Goal: Information Seeking & Learning: Learn about a topic

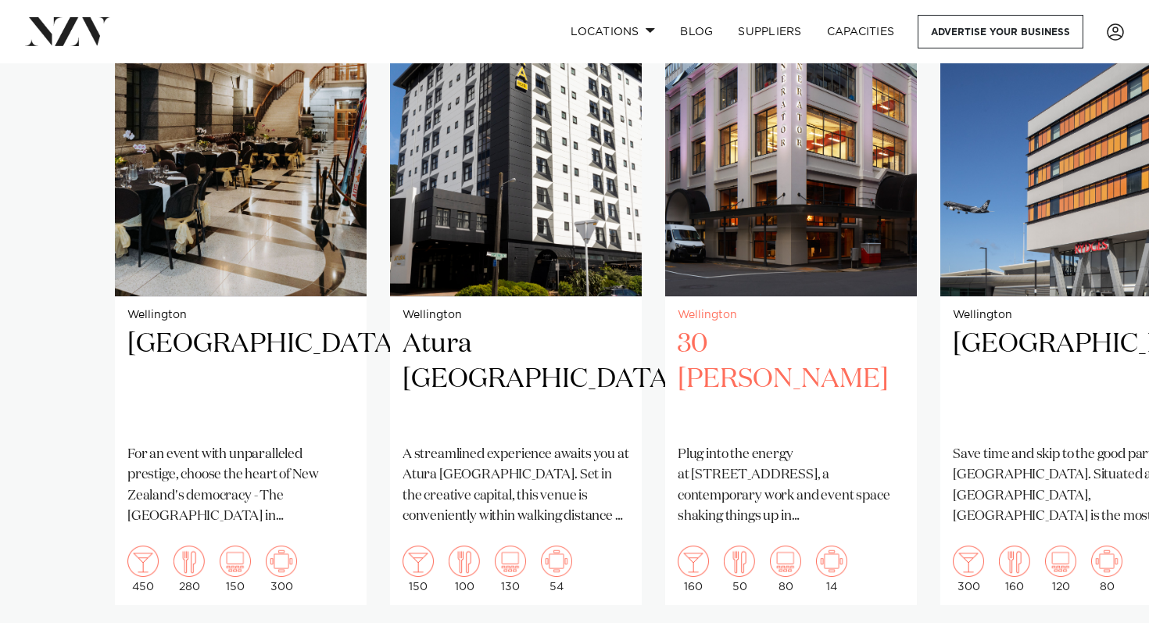
scroll to position [1195, 0]
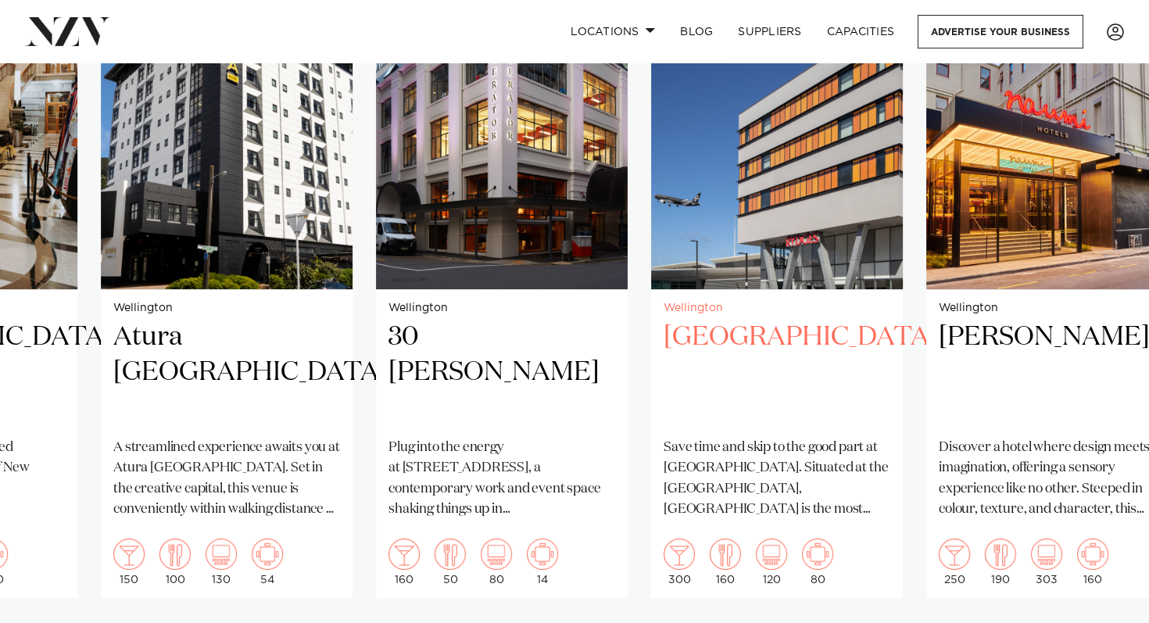
click at [651, 195] on img "4 / 8" at bounding box center [777, 121] width 252 height 338
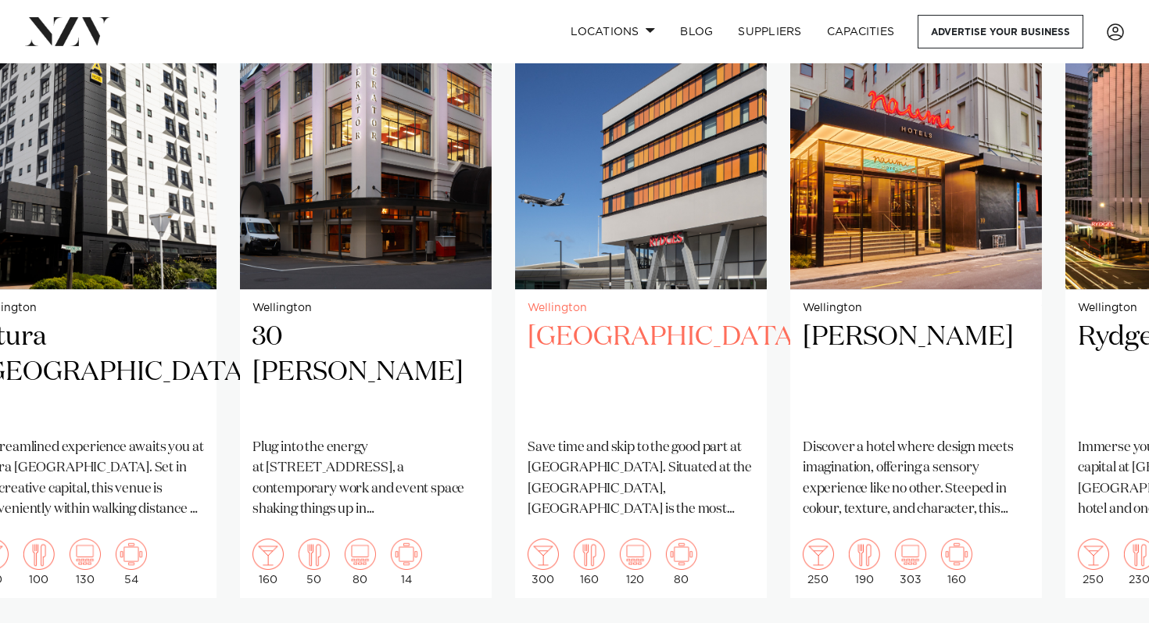
click at [515, 213] on img "4 / 8" at bounding box center [641, 121] width 252 height 338
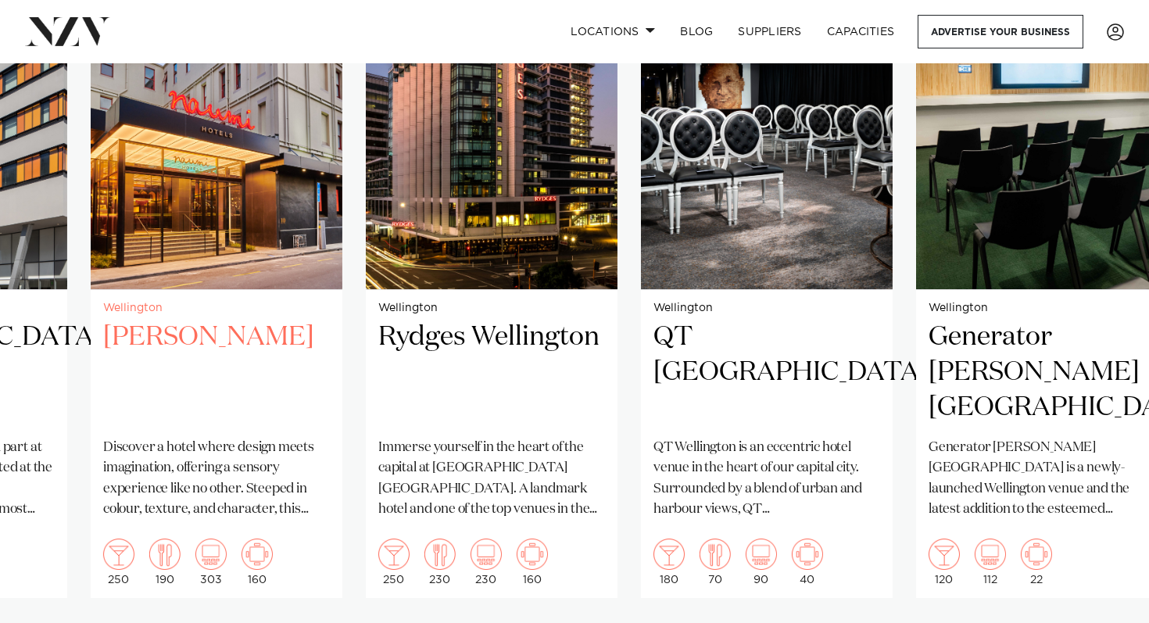
click at [131, 192] on img "5 / 8" at bounding box center [217, 121] width 252 height 338
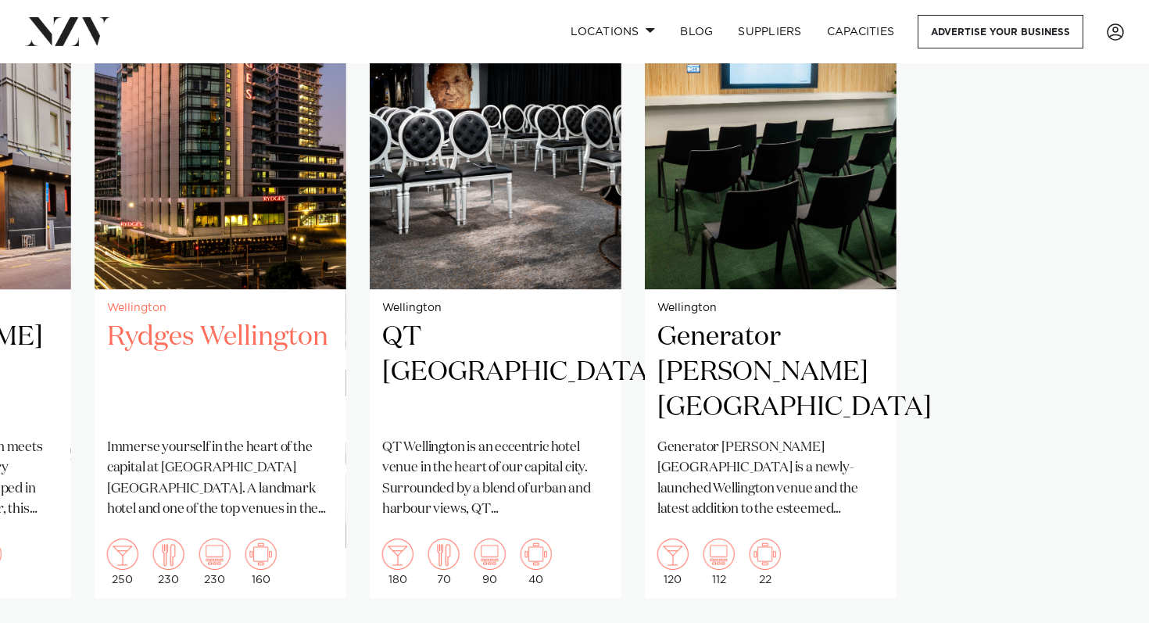
click at [0, 0] on slot "Wellington Parliament Buildings For an event with unparalleled prestige, choose…" at bounding box center [0, 0] width 0 height 0
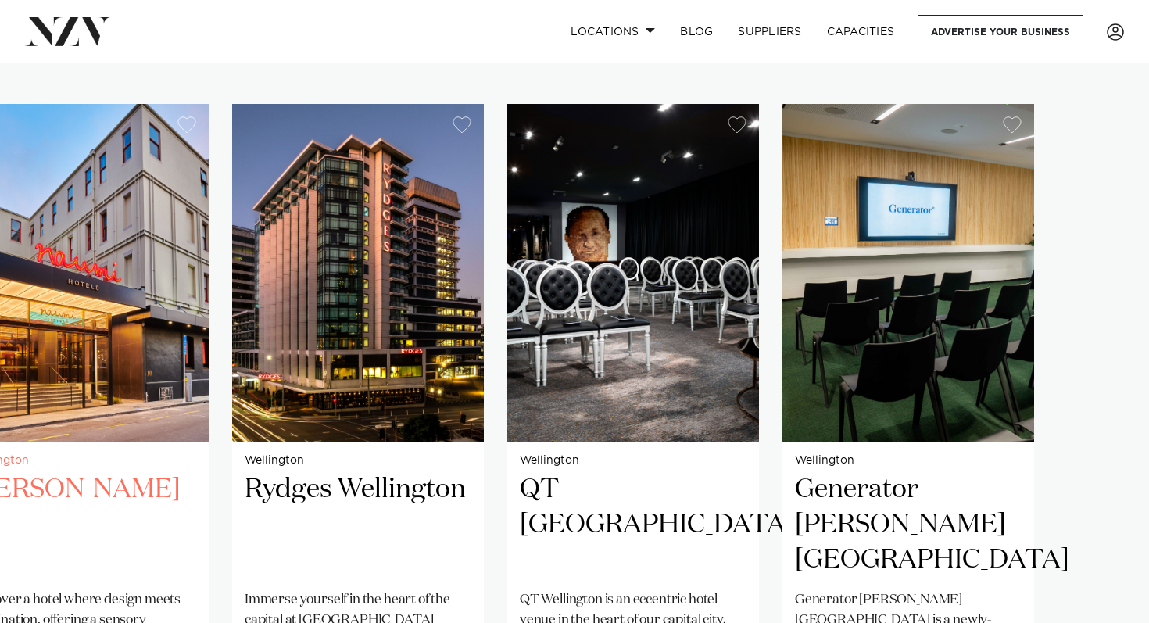
scroll to position [1033, 0]
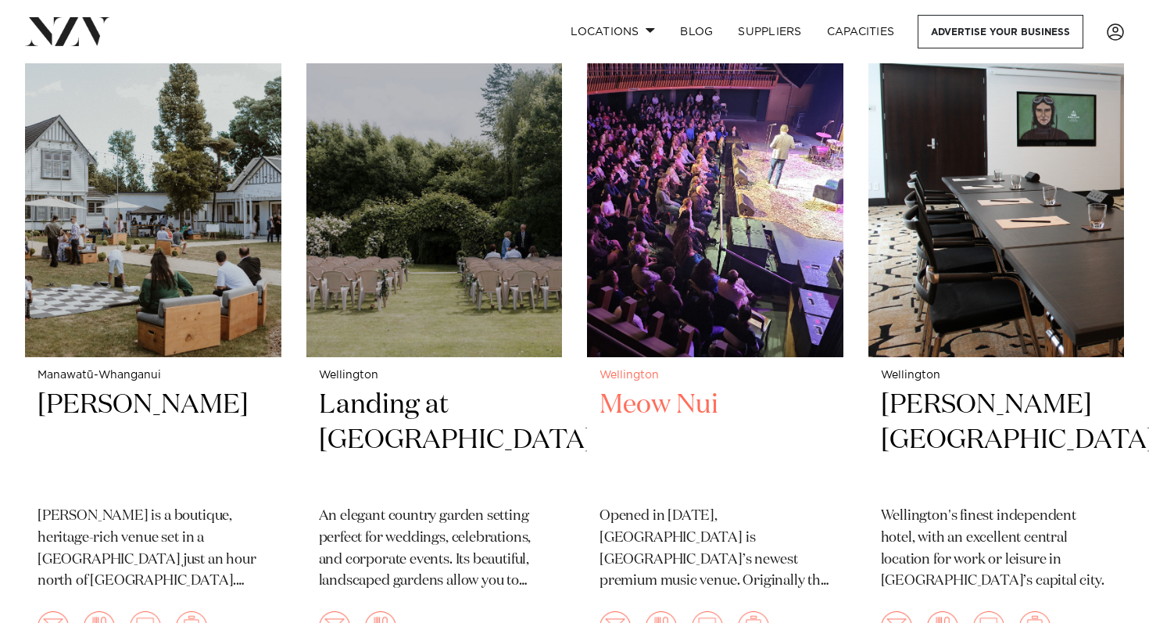
scroll to position [2453, 0]
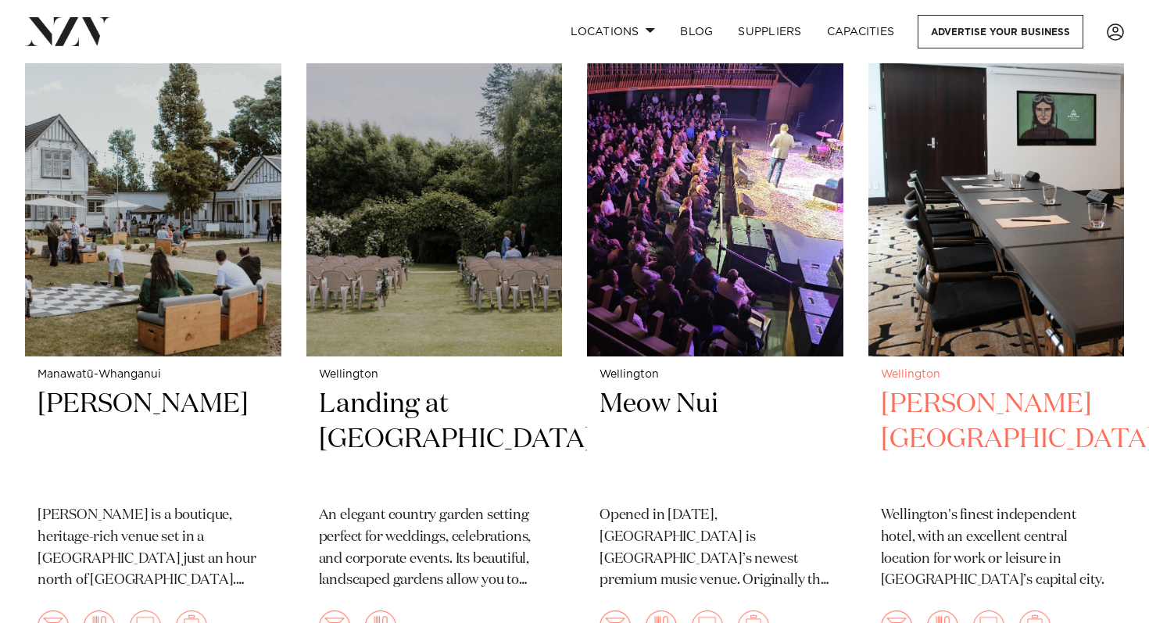
click at [984, 403] on h2 "[PERSON_NAME][GEOGRAPHIC_DATA]" at bounding box center [996, 440] width 231 height 106
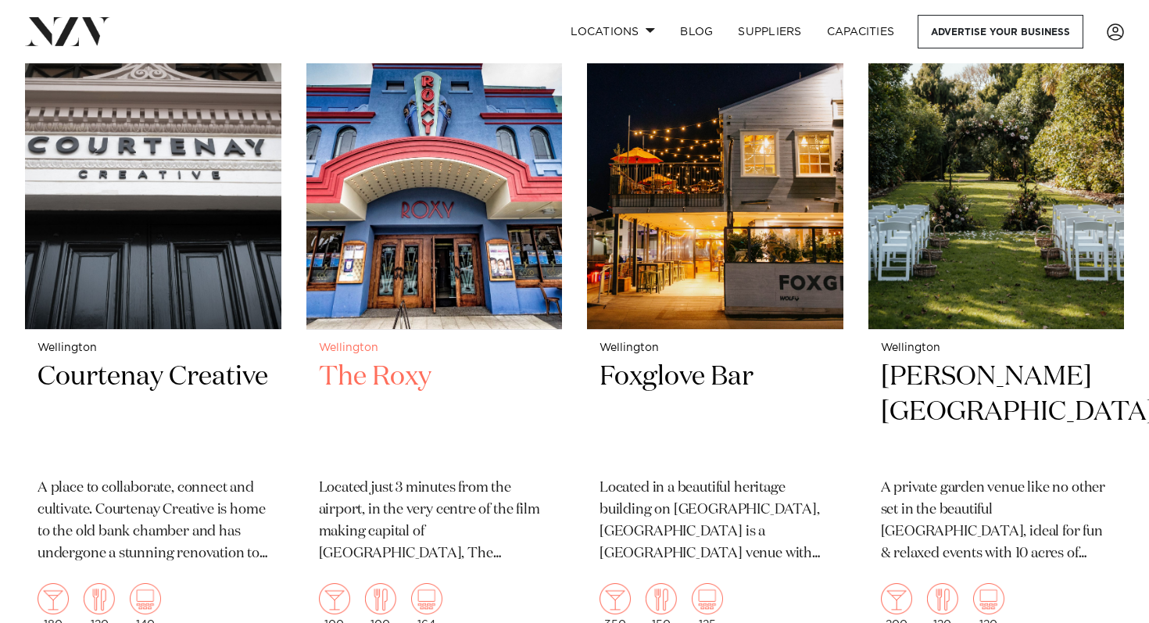
scroll to position [3844, 0]
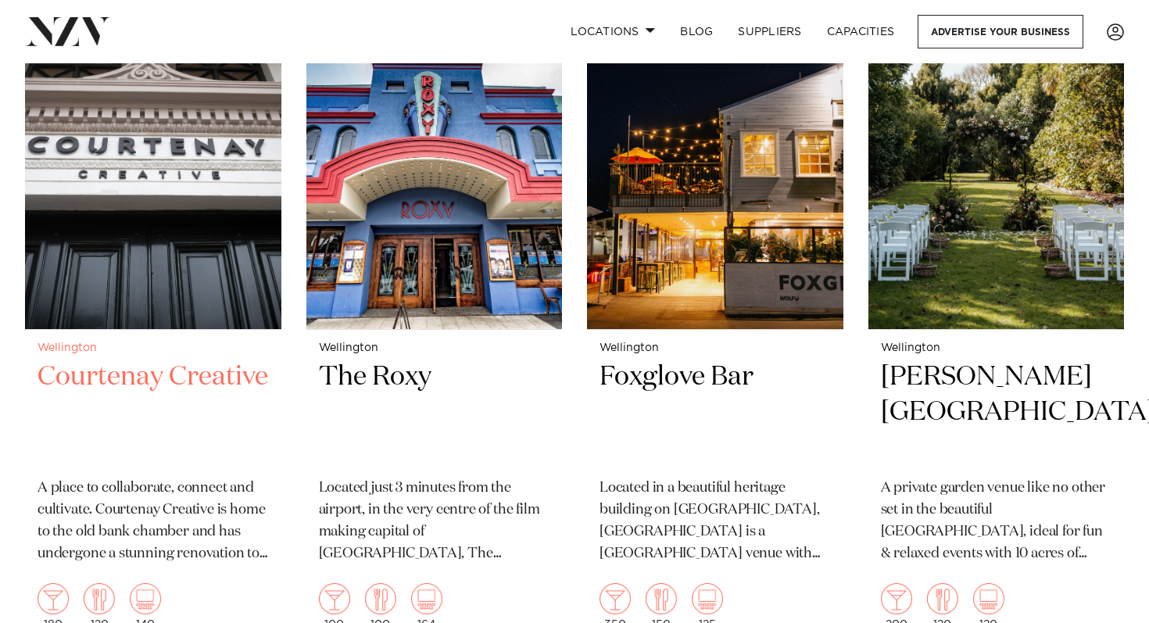
click at [109, 213] on img at bounding box center [153, 157] width 256 height 343
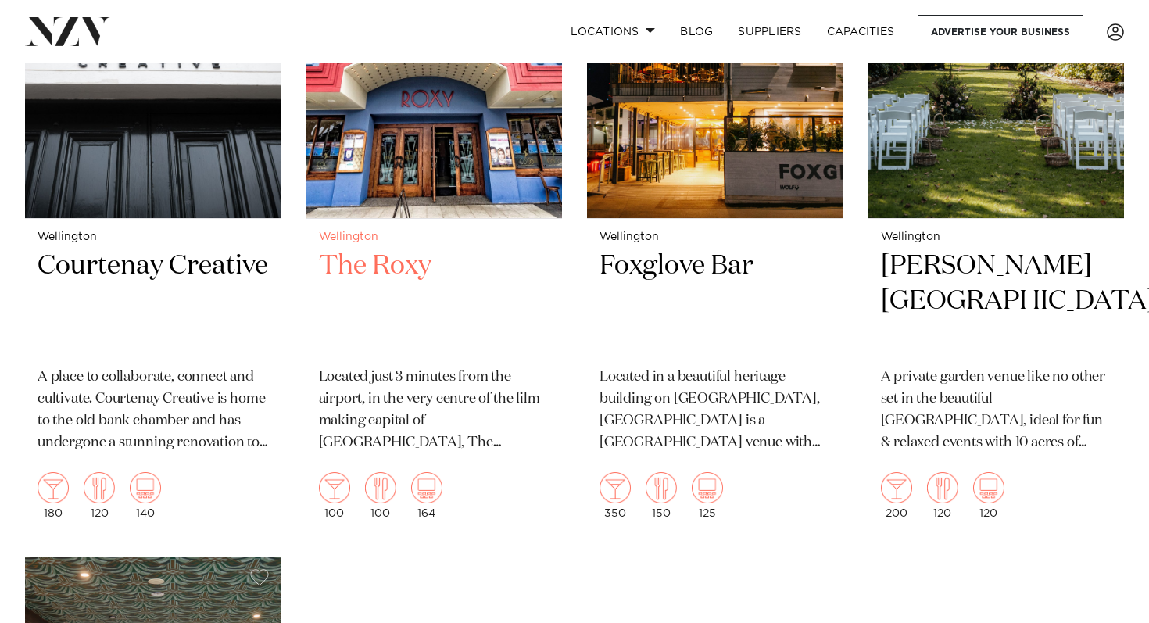
scroll to position [3409, 0]
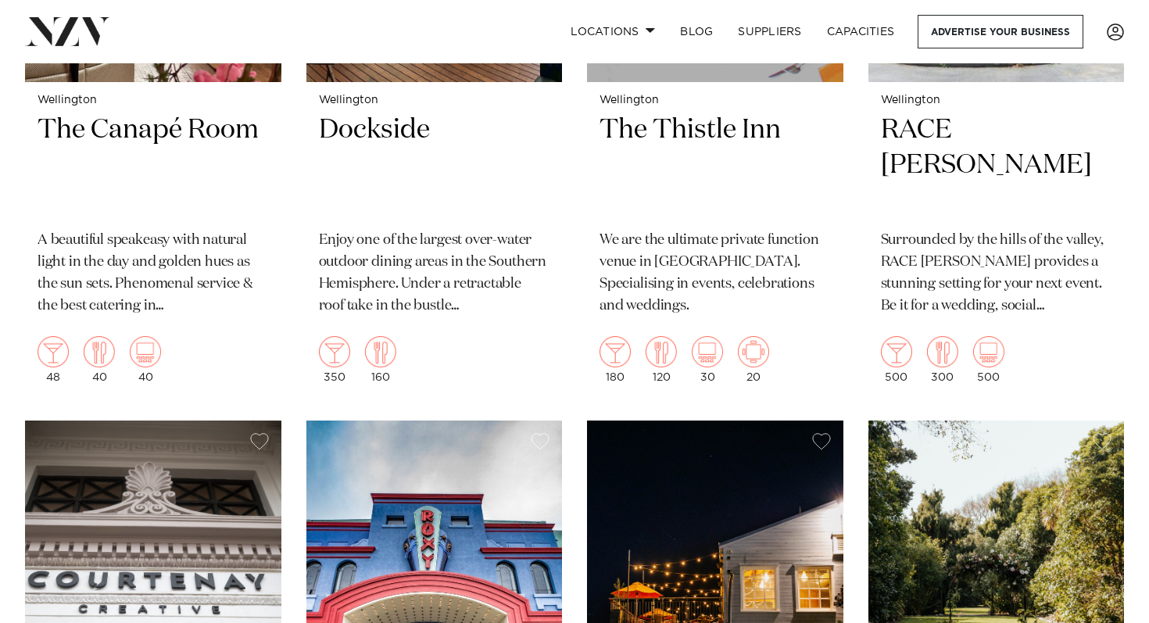
click at [995, 518] on img at bounding box center [997, 592] width 256 height 343
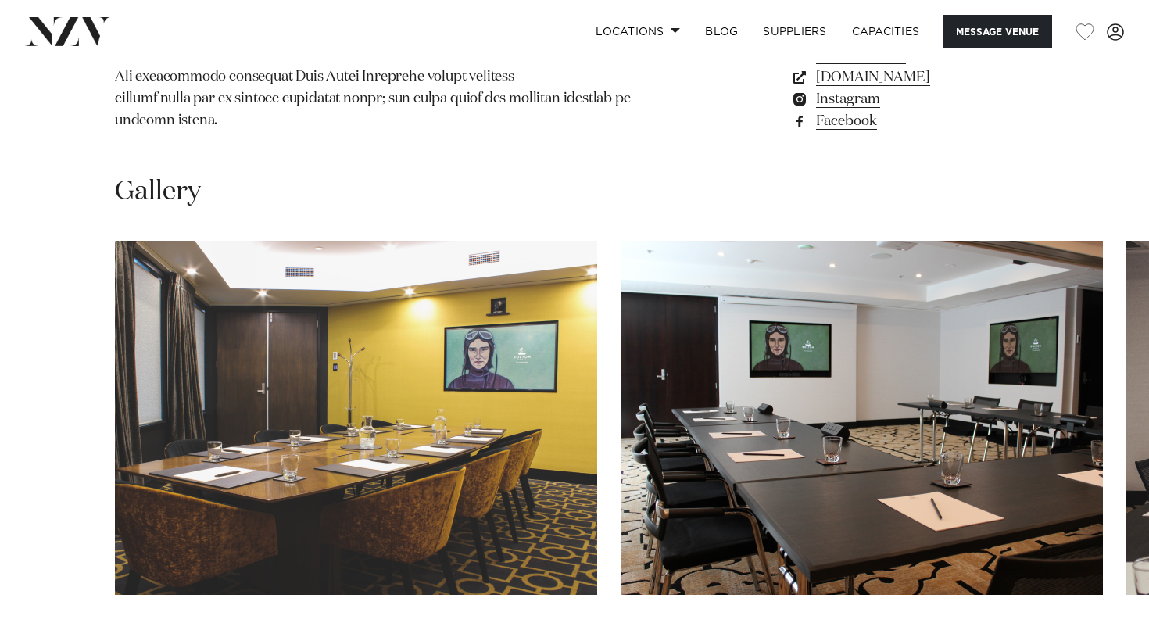
scroll to position [1357, 0]
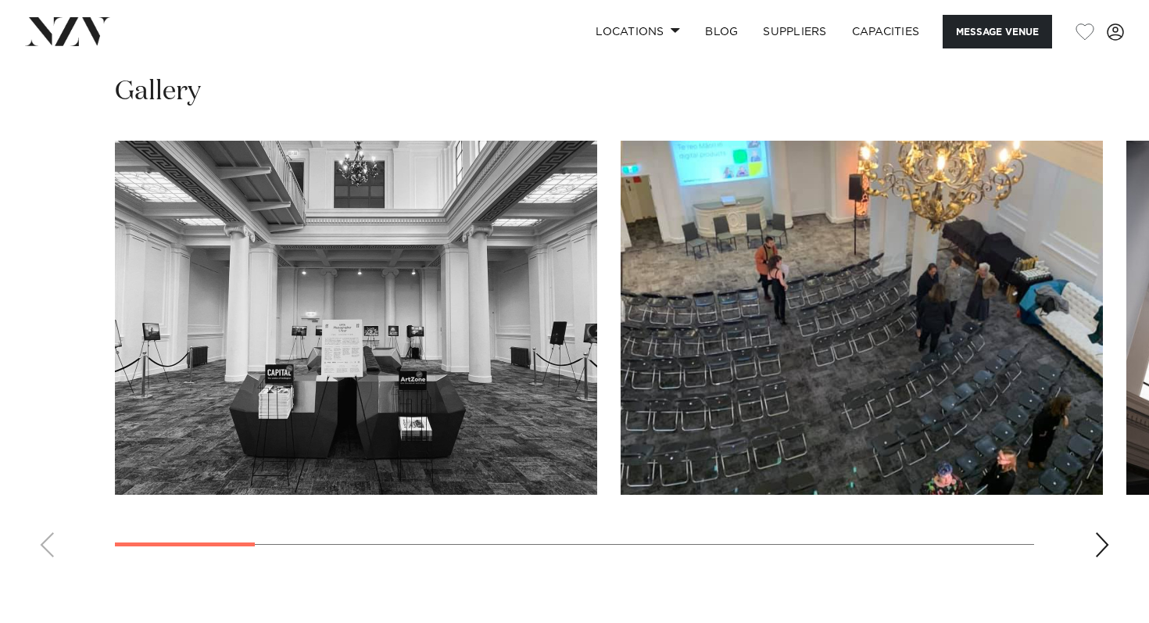
scroll to position [1389, 0]
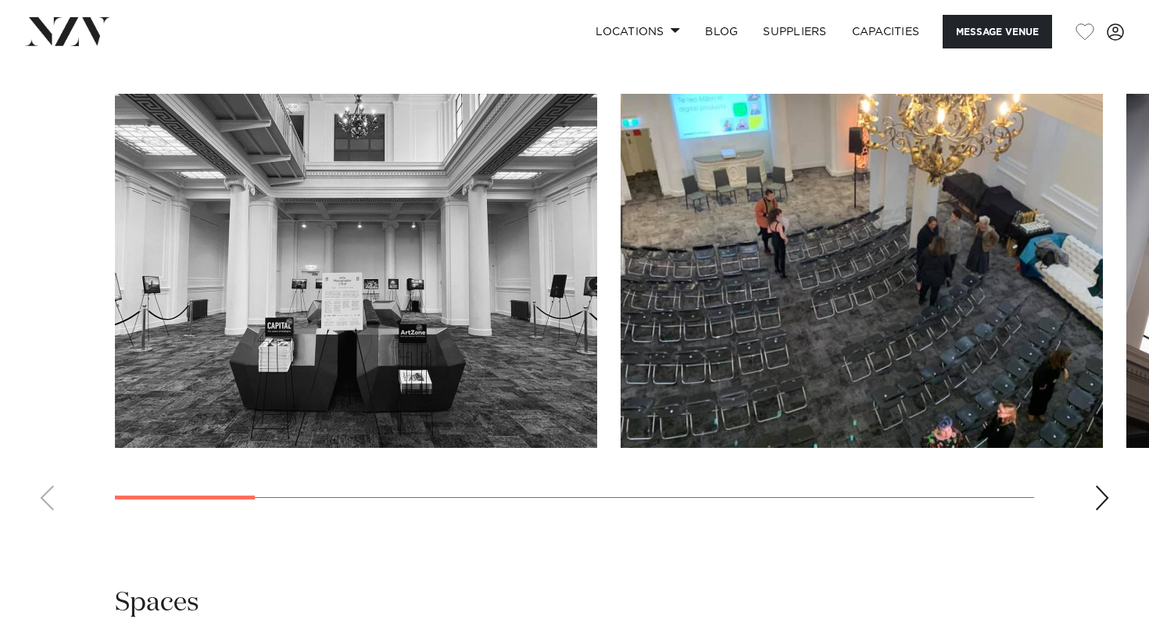
click at [1099, 500] on div "Next slide" at bounding box center [1103, 498] width 16 height 25
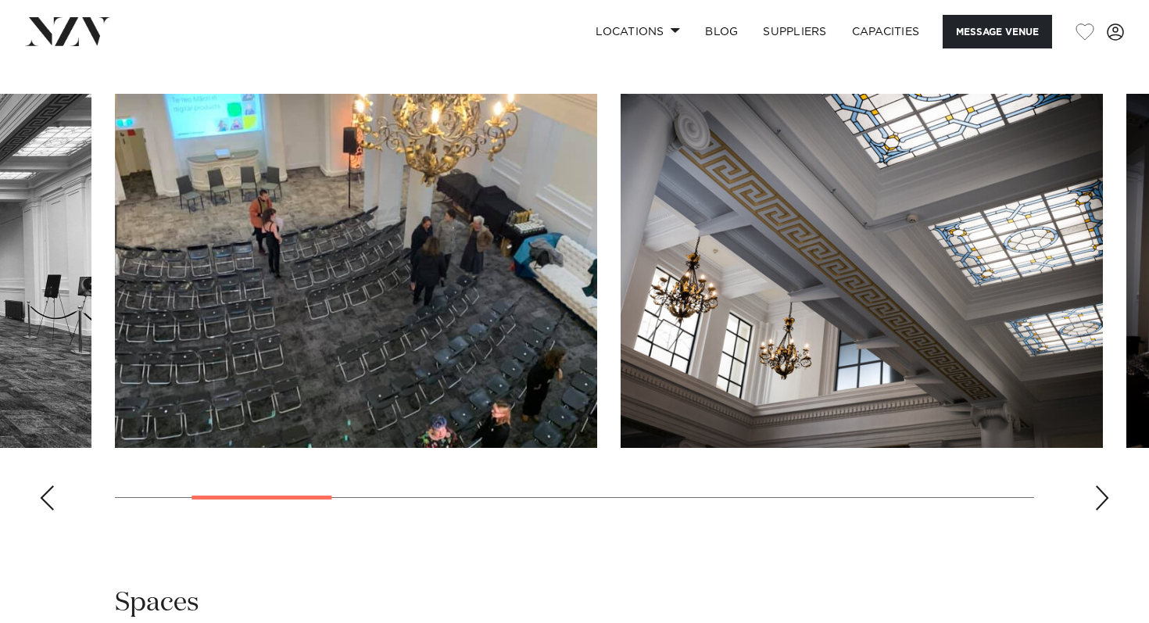
click at [1098, 500] on div "Next slide" at bounding box center [1103, 498] width 16 height 25
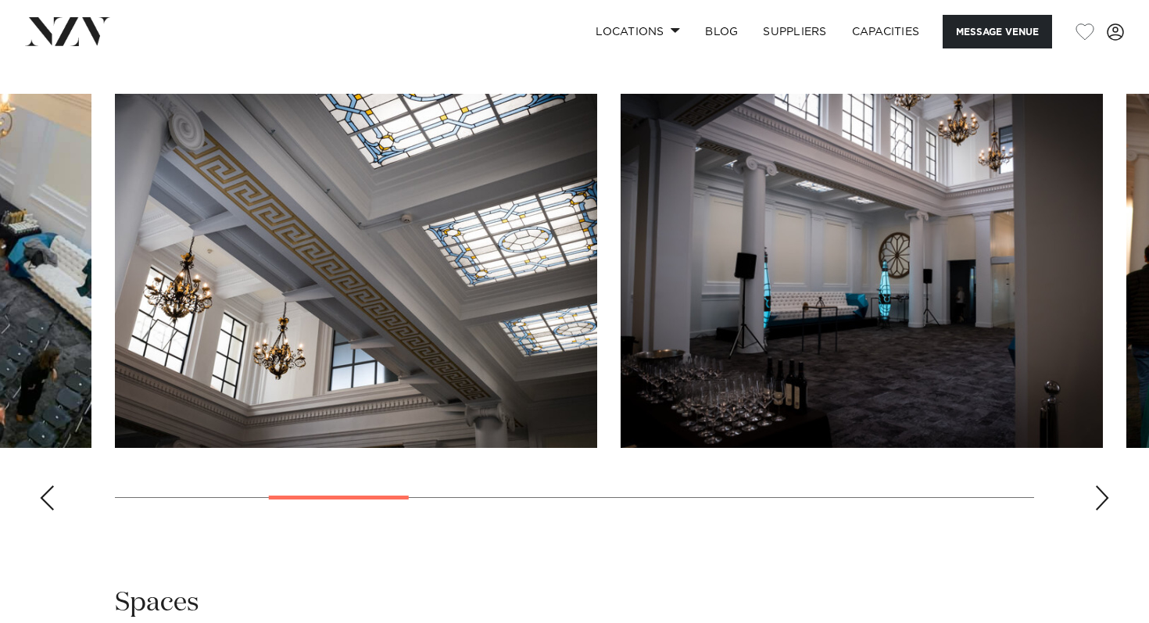
click at [1098, 500] on div "Next slide" at bounding box center [1103, 498] width 16 height 25
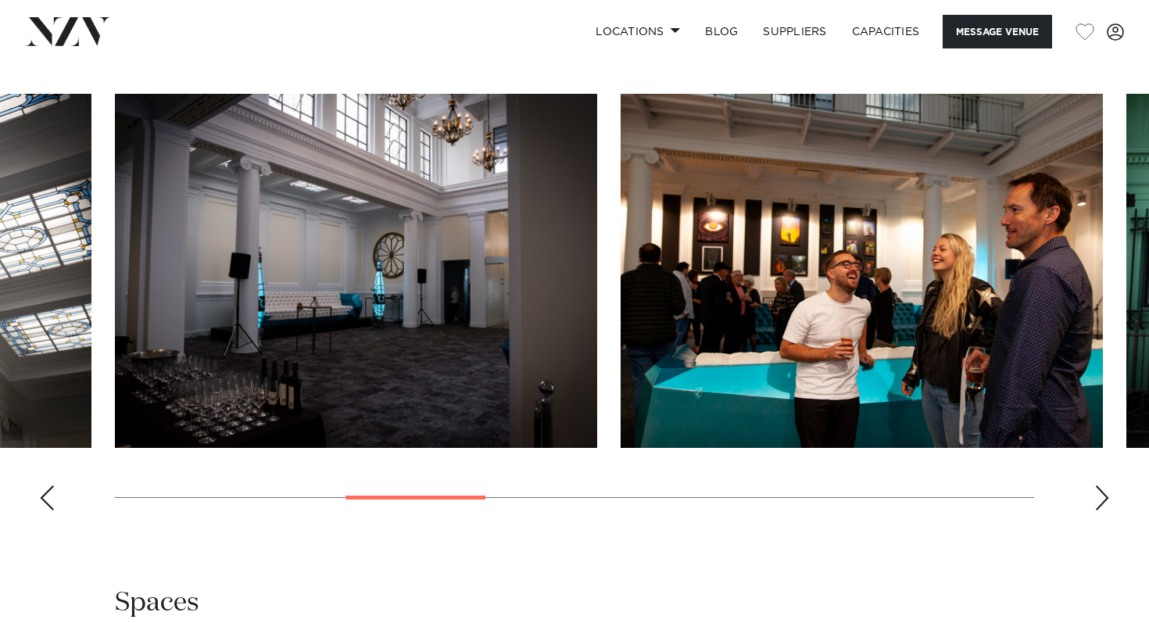
click at [1098, 500] on div "Next slide" at bounding box center [1103, 498] width 16 height 25
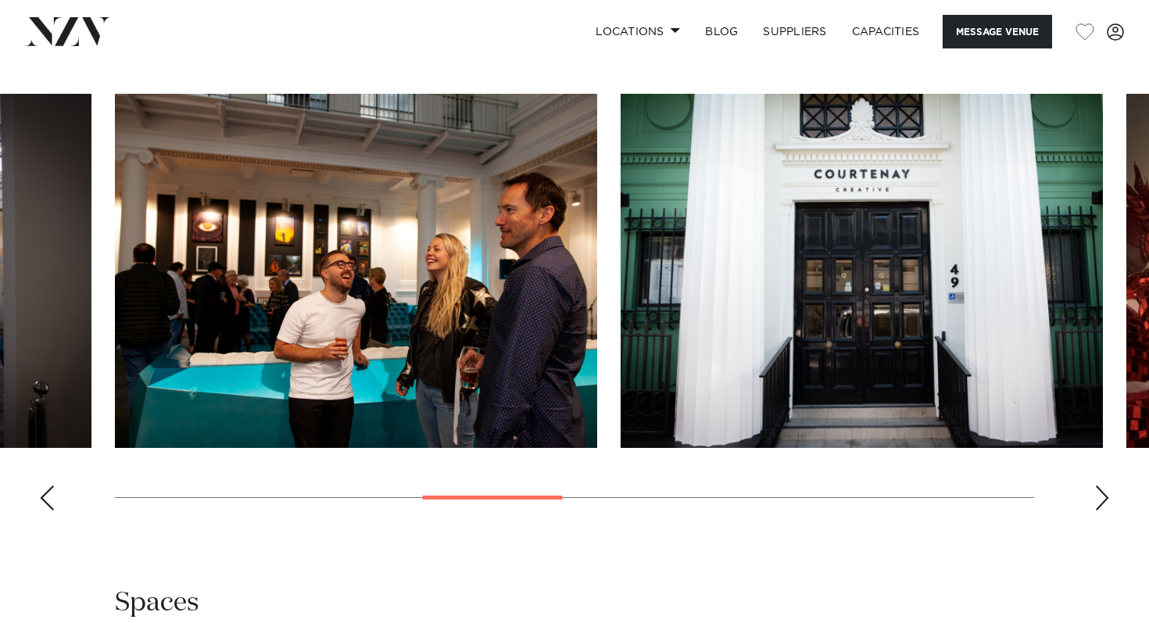
click at [1098, 500] on div "Next slide" at bounding box center [1103, 498] width 16 height 25
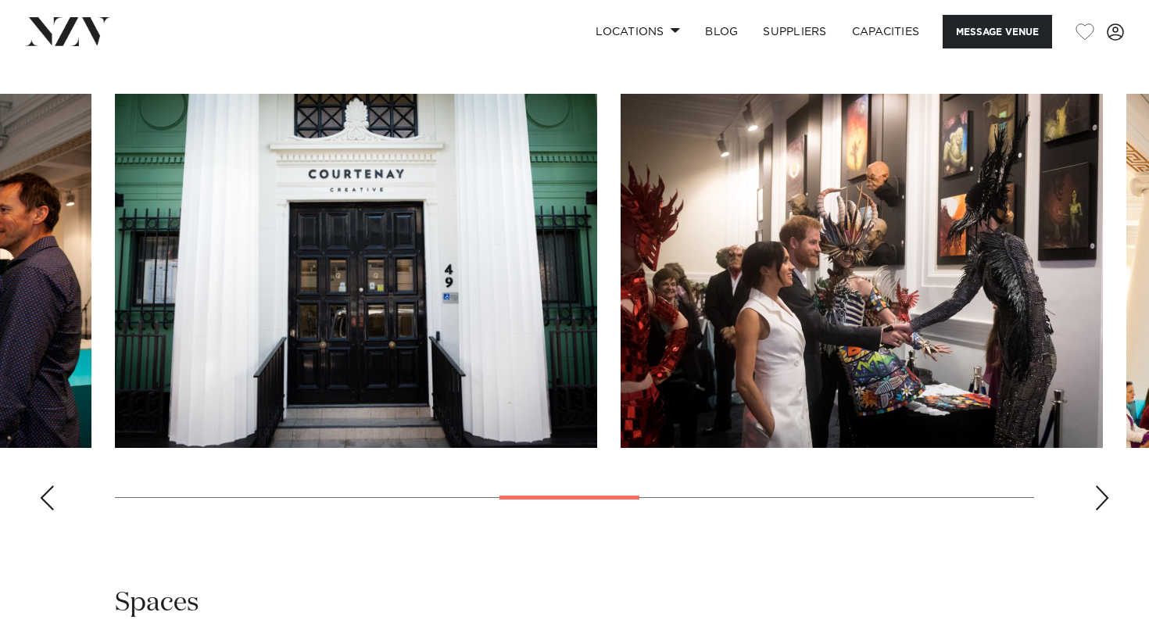
click at [1098, 500] on div "Next slide" at bounding box center [1103, 498] width 16 height 25
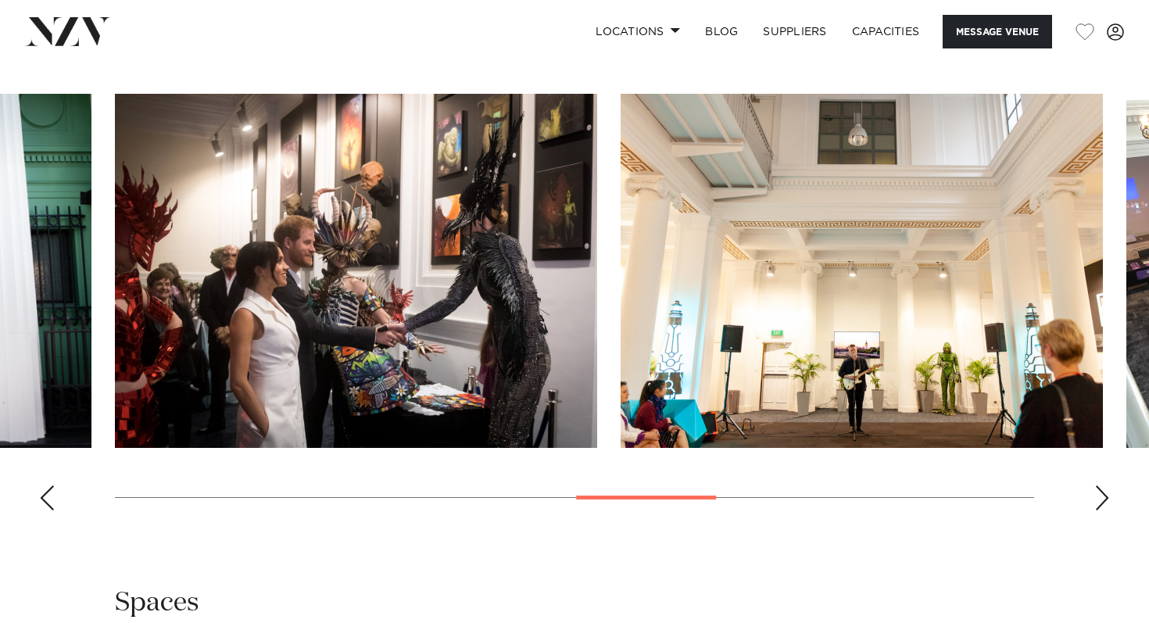
click at [1098, 500] on div "Next slide" at bounding box center [1103, 498] width 16 height 25
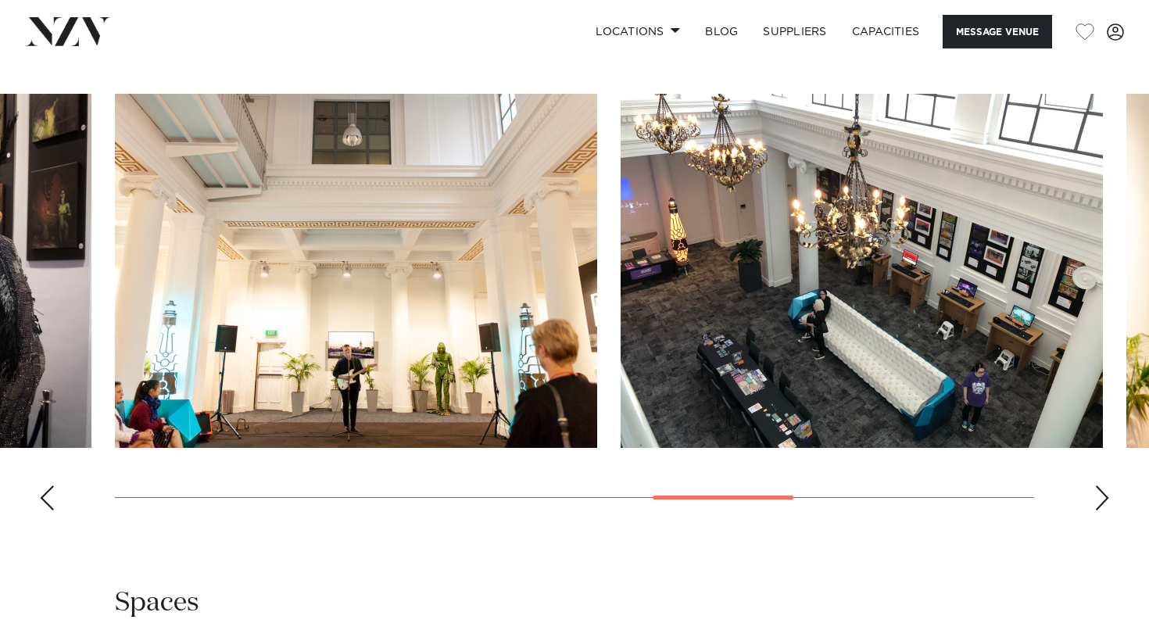
click at [1098, 500] on div "Next slide" at bounding box center [1103, 498] width 16 height 25
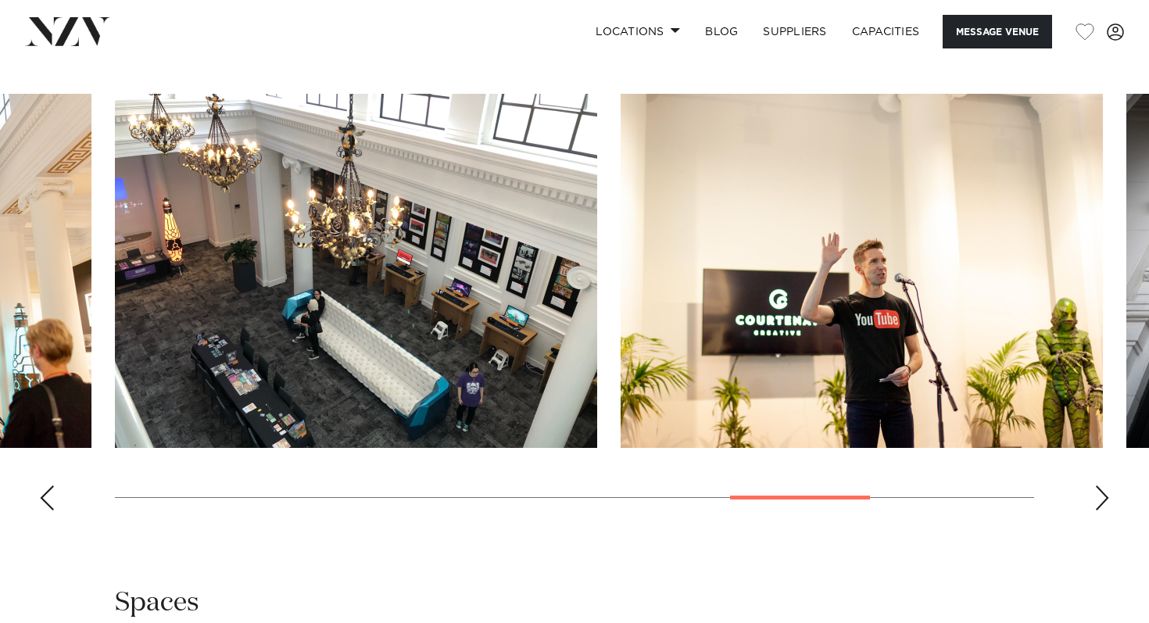
click at [1098, 500] on div "Next slide" at bounding box center [1103, 498] width 16 height 25
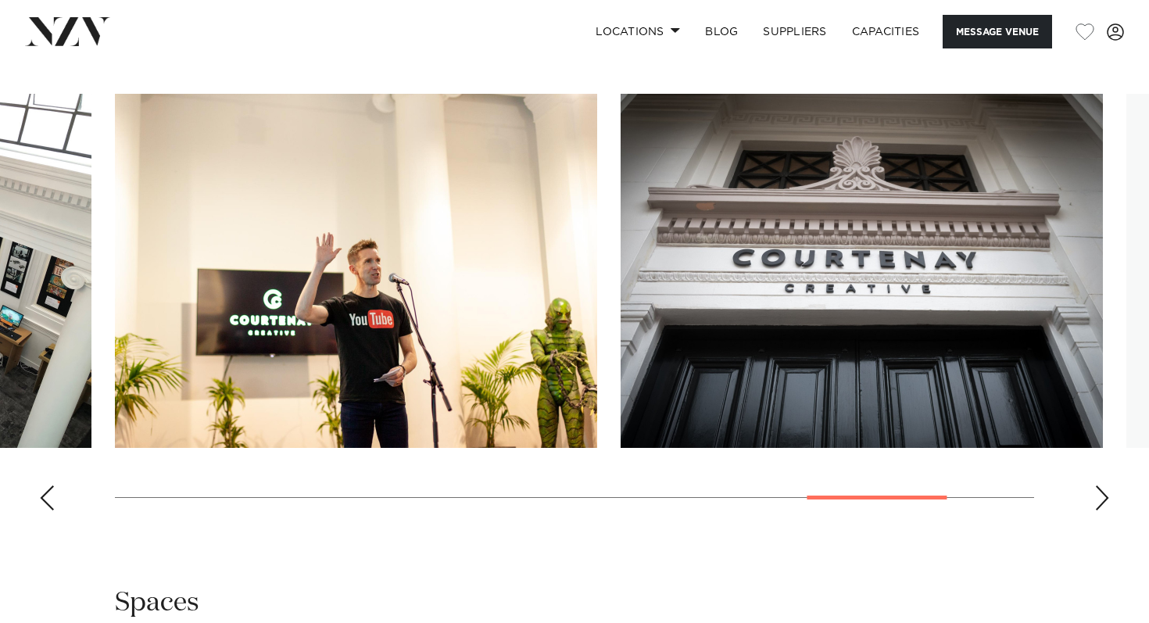
click at [1098, 500] on div "Next slide" at bounding box center [1103, 498] width 16 height 25
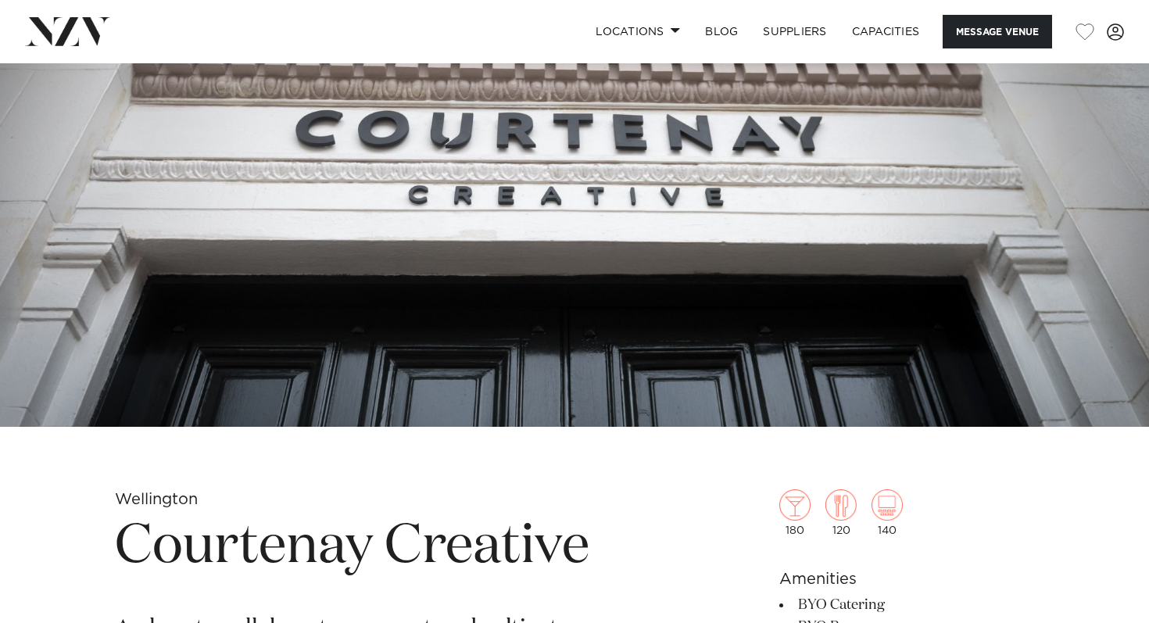
scroll to position [0, 0]
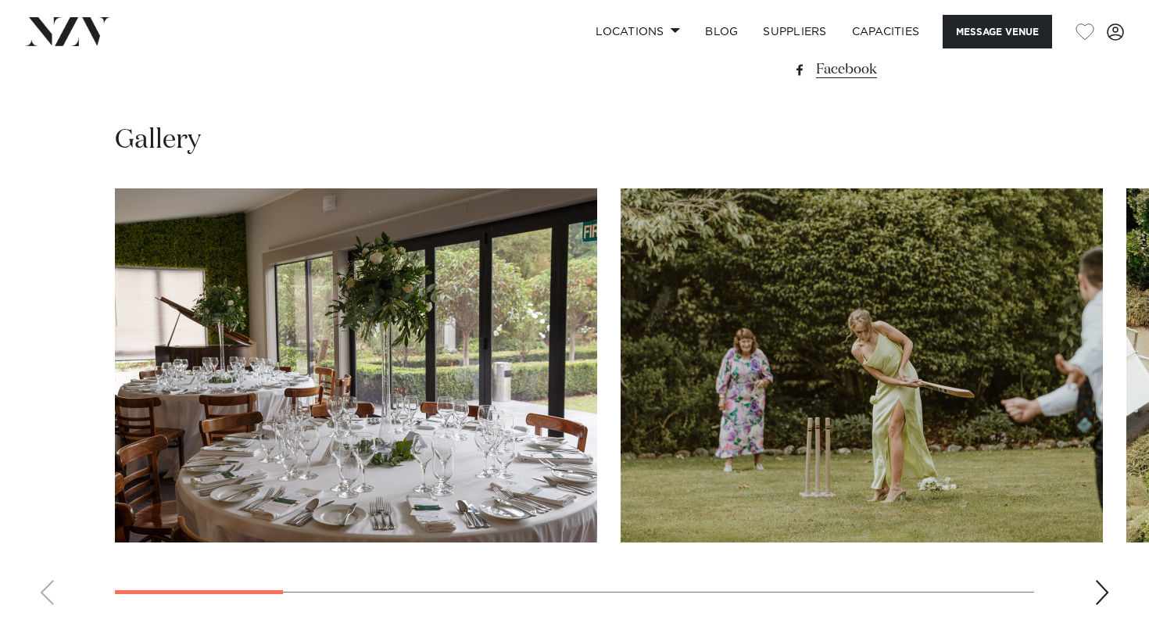
scroll to position [1369, 0]
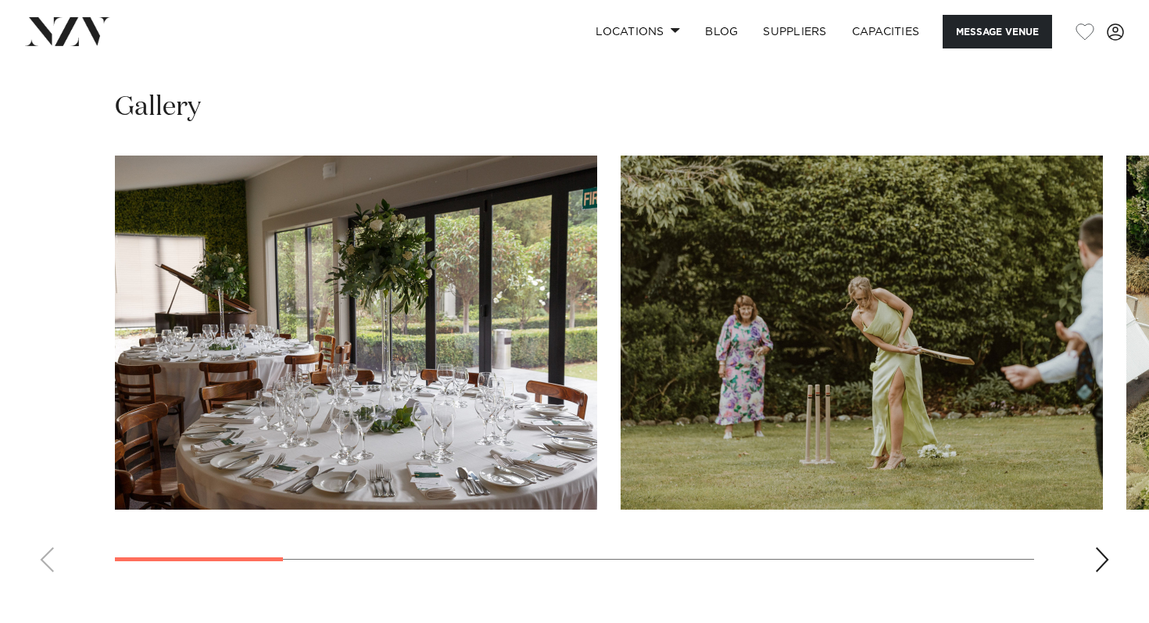
click at [1103, 547] on div "Next slide" at bounding box center [1103, 559] width 16 height 25
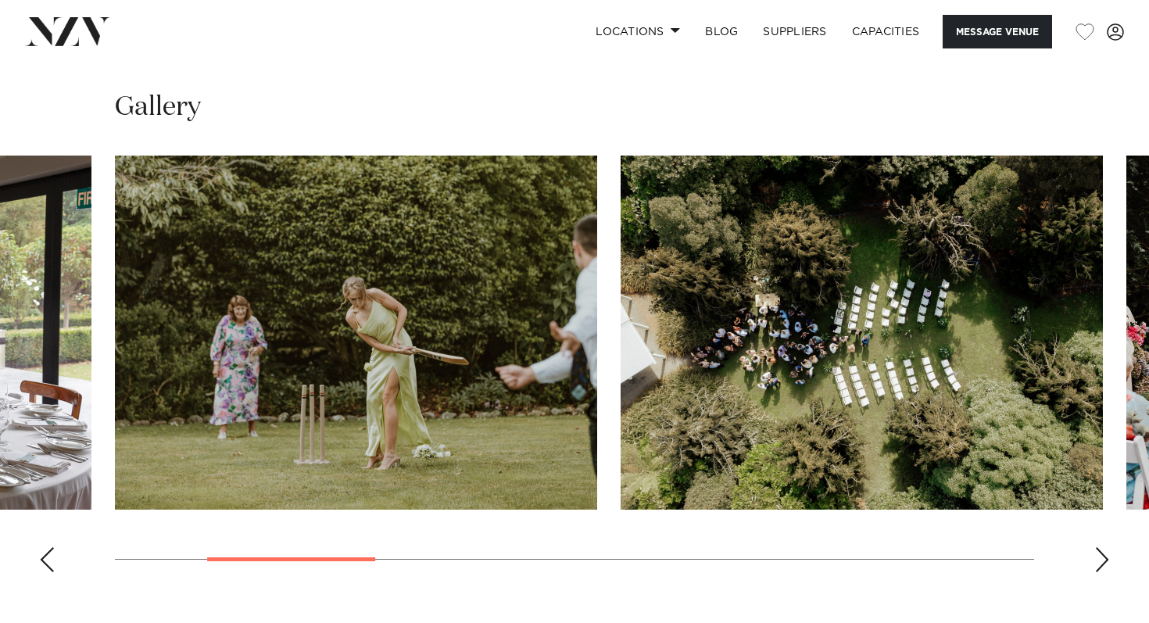
click at [1103, 547] on div "Next slide" at bounding box center [1103, 559] width 16 height 25
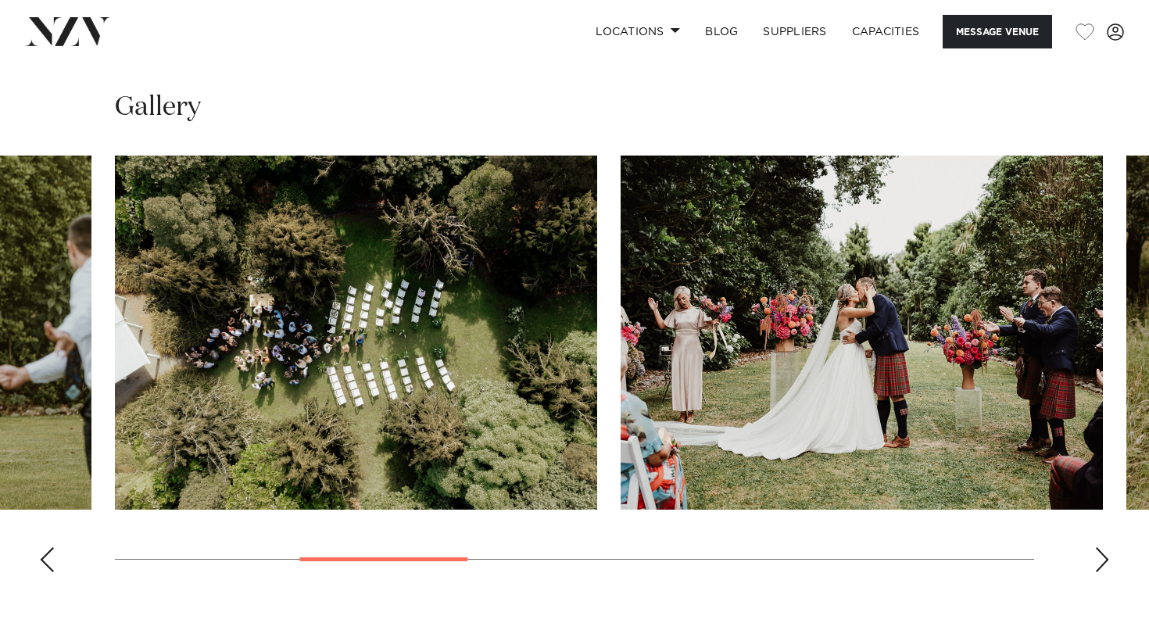
click at [1103, 547] on div "Next slide" at bounding box center [1103, 559] width 16 height 25
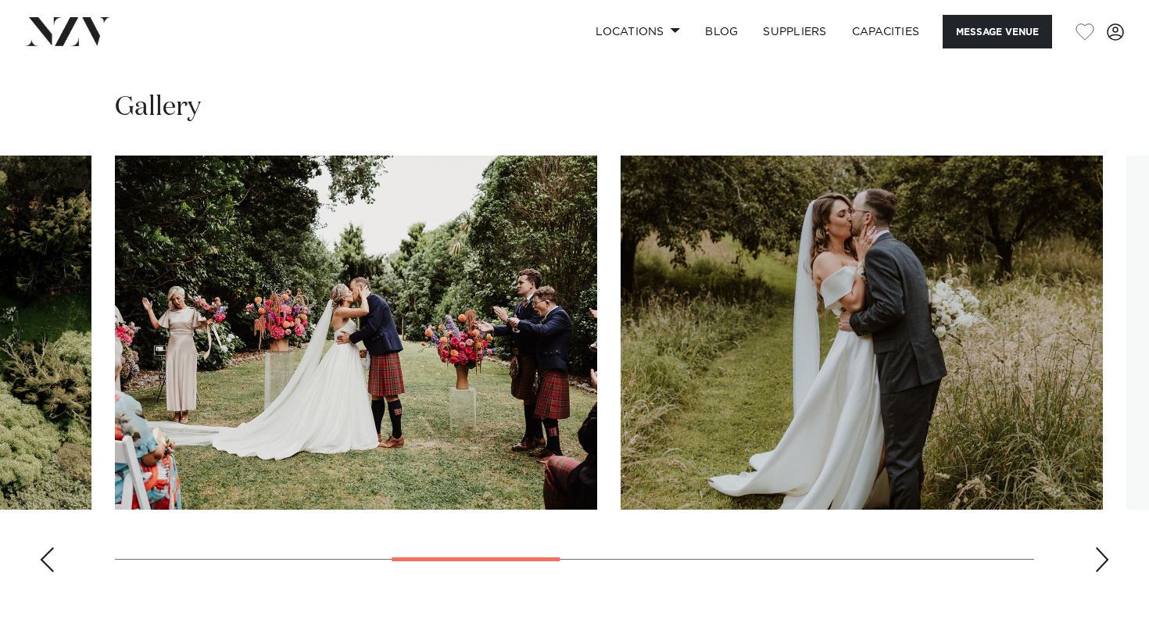
click at [1103, 547] on div "Next slide" at bounding box center [1103, 559] width 16 height 25
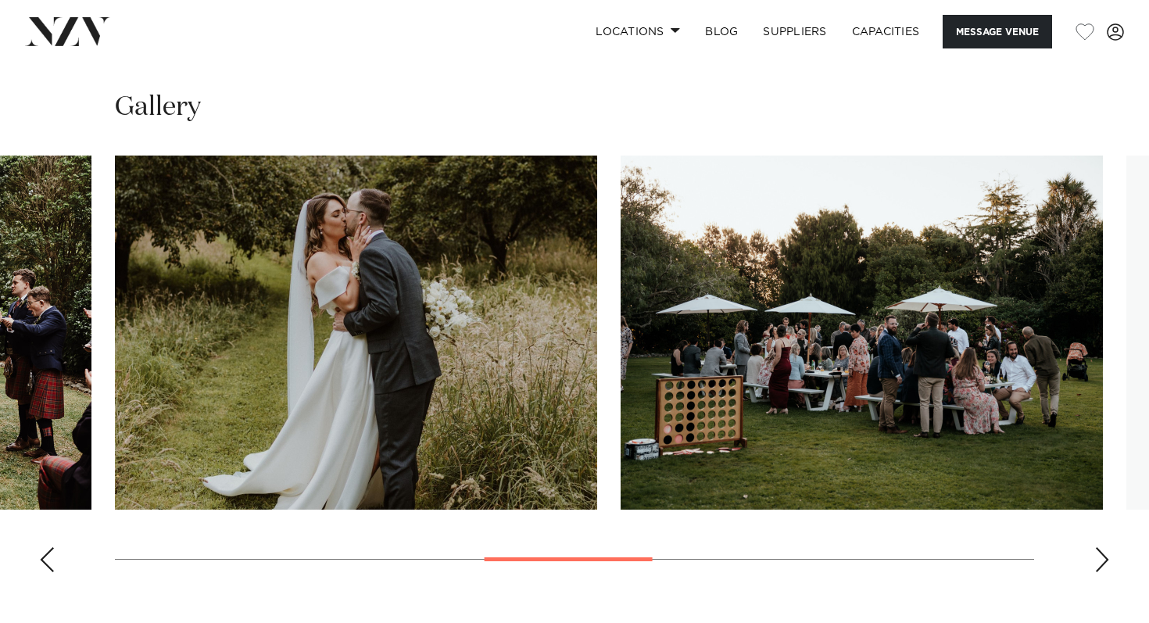
click at [1103, 547] on div "Next slide" at bounding box center [1103, 559] width 16 height 25
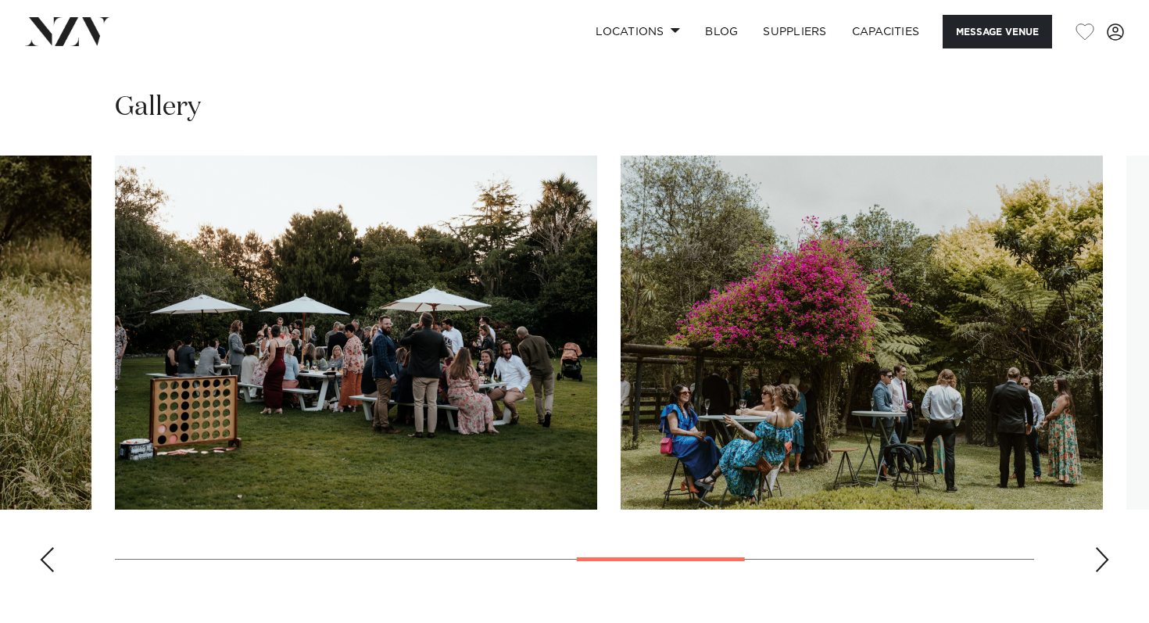
click at [1103, 547] on div "Next slide" at bounding box center [1103, 559] width 16 height 25
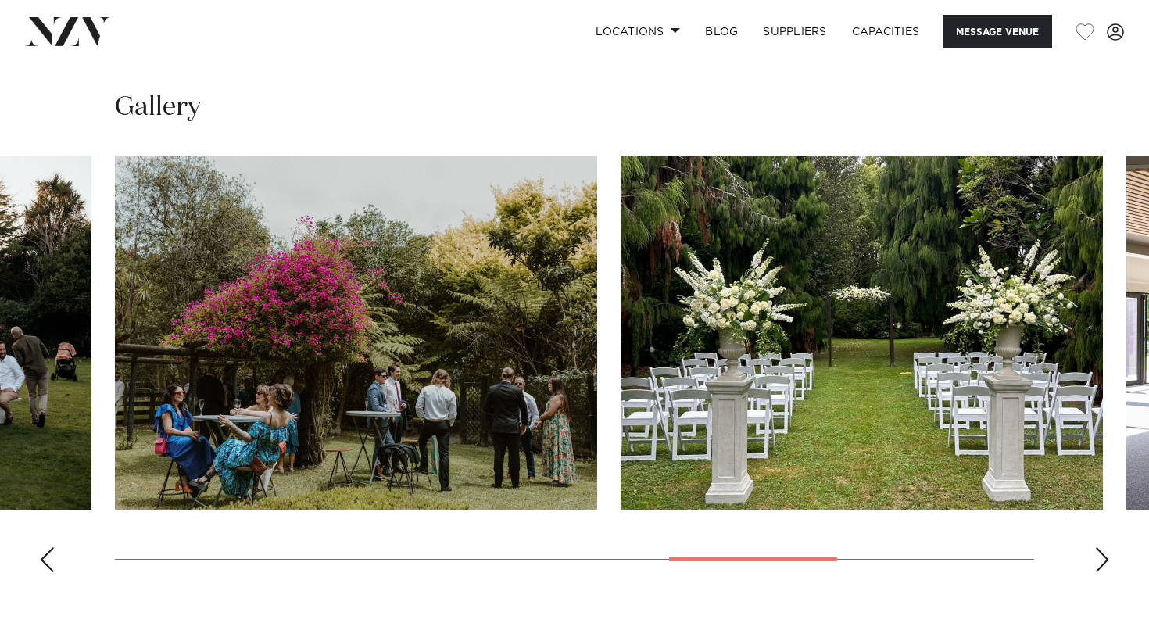
click at [1103, 547] on div "Next slide" at bounding box center [1103, 559] width 16 height 25
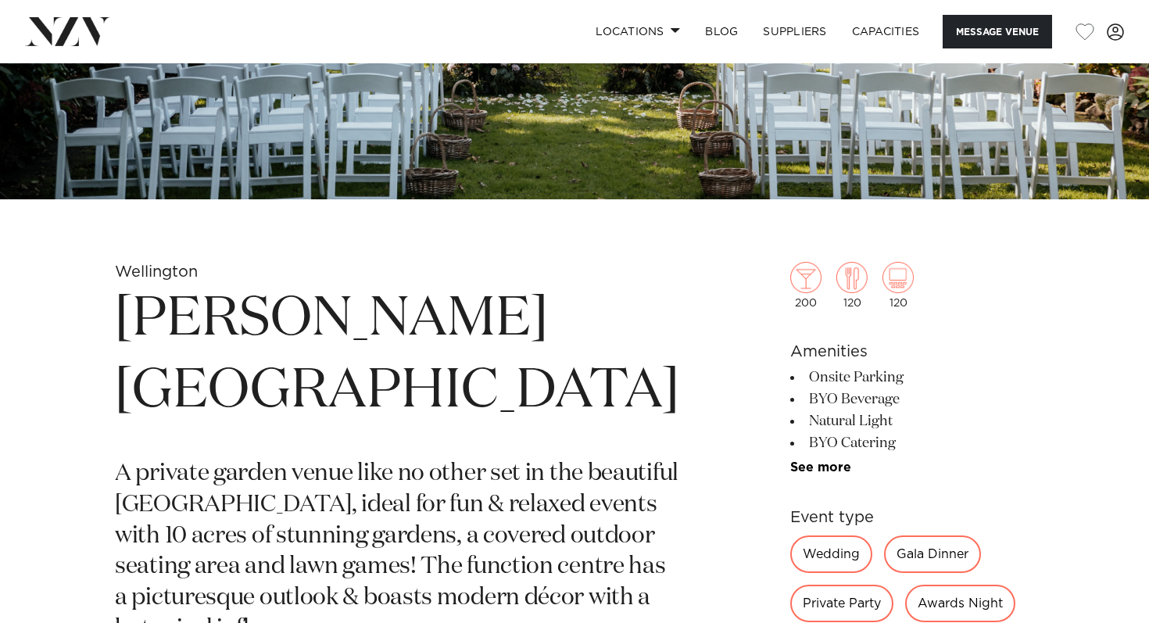
scroll to position [0, 0]
